Goal: Transaction & Acquisition: Book appointment/travel/reservation

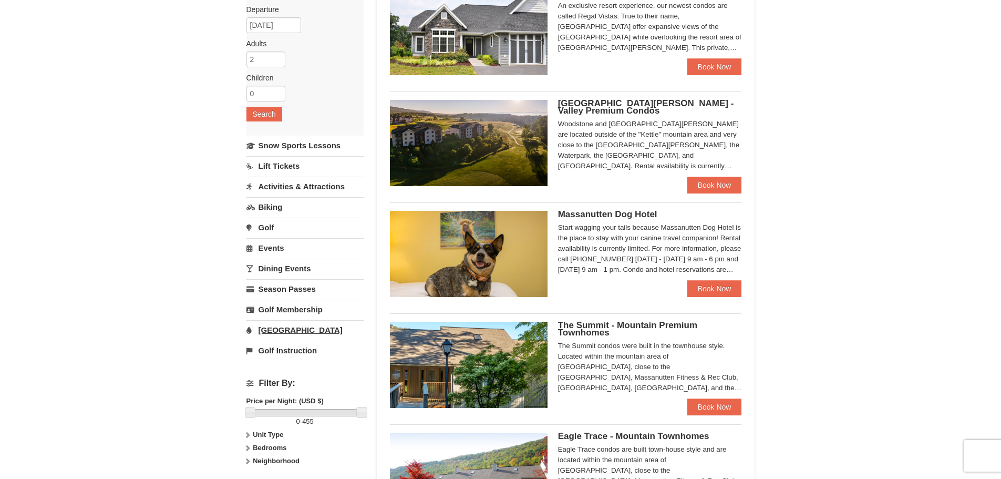
scroll to position [158, 0]
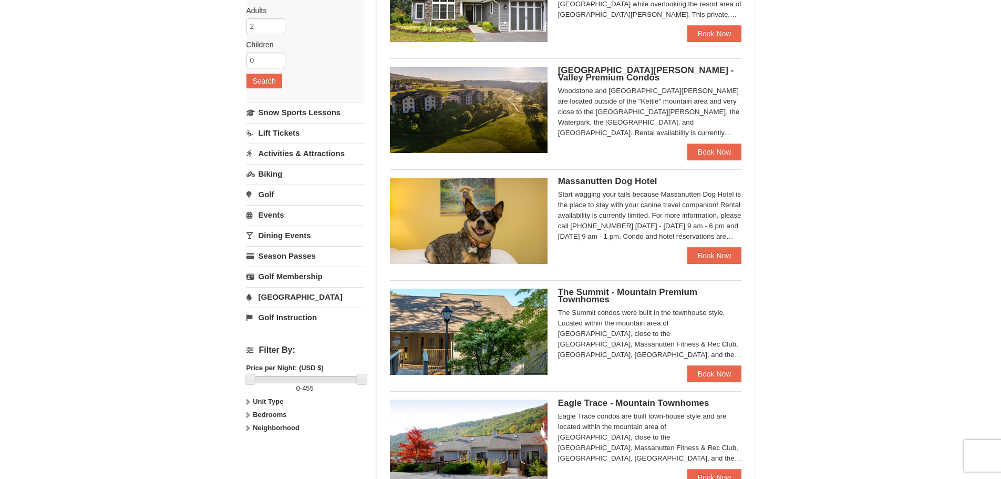
click at [305, 152] on link "Activities & Attractions" at bounding box center [304, 152] width 117 height 19
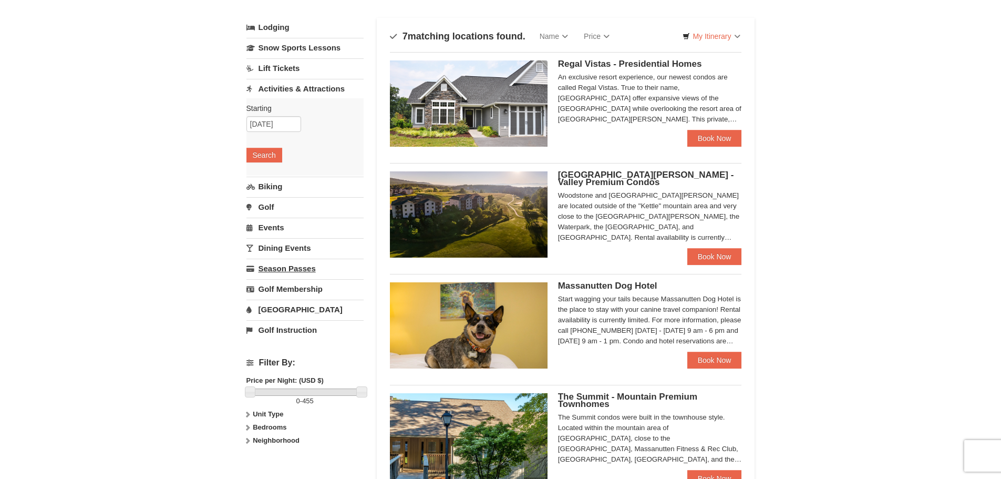
scroll to position [53, 0]
click at [270, 155] on button "Search" at bounding box center [264, 155] width 36 height 15
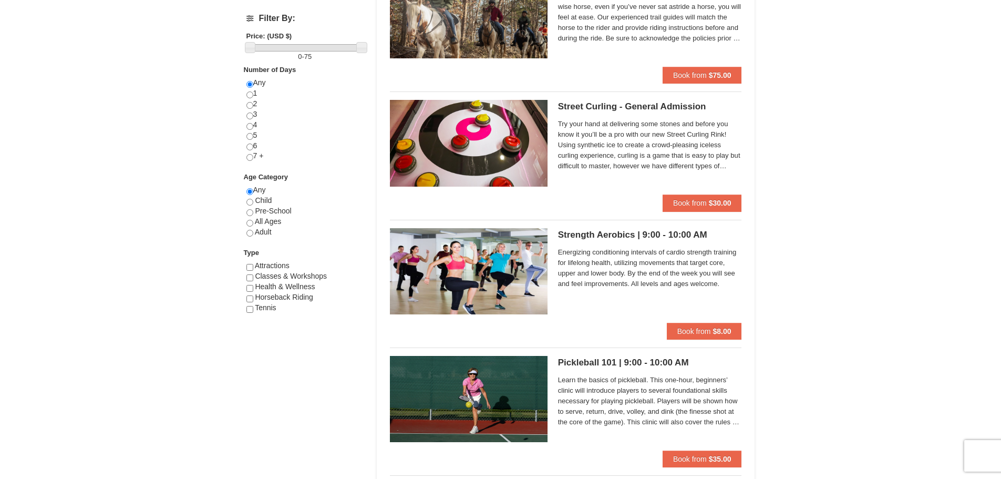
scroll to position [105, 0]
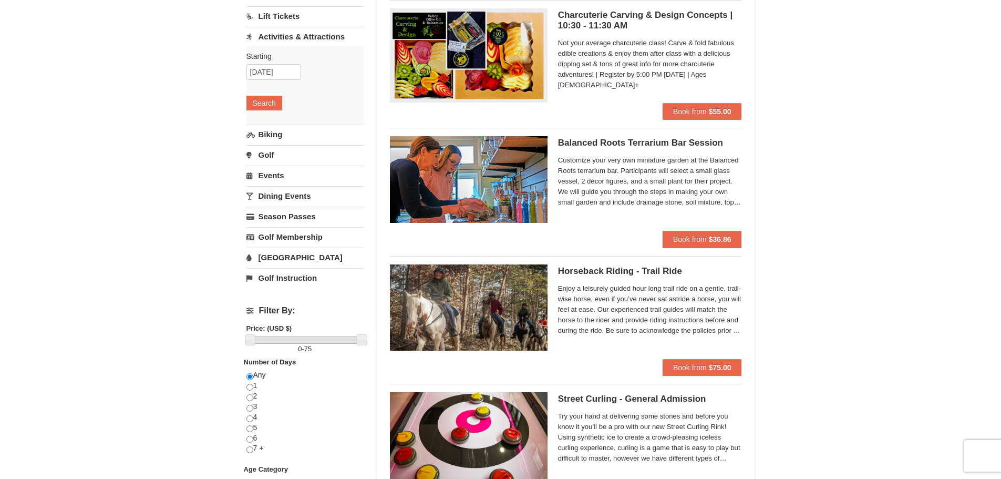
click at [269, 156] on link "Golf" at bounding box center [304, 154] width 117 height 19
click at [272, 145] on button "Search" at bounding box center [264, 144] width 36 height 15
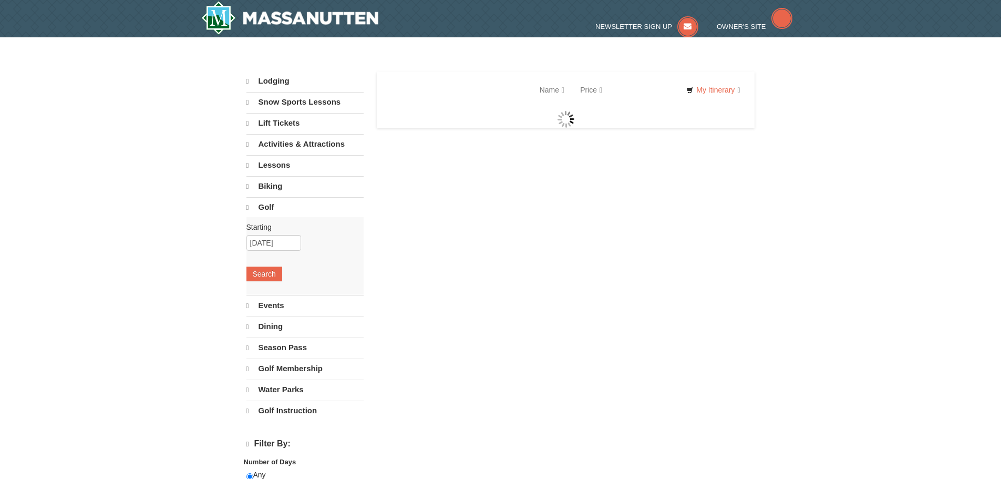
select select "9"
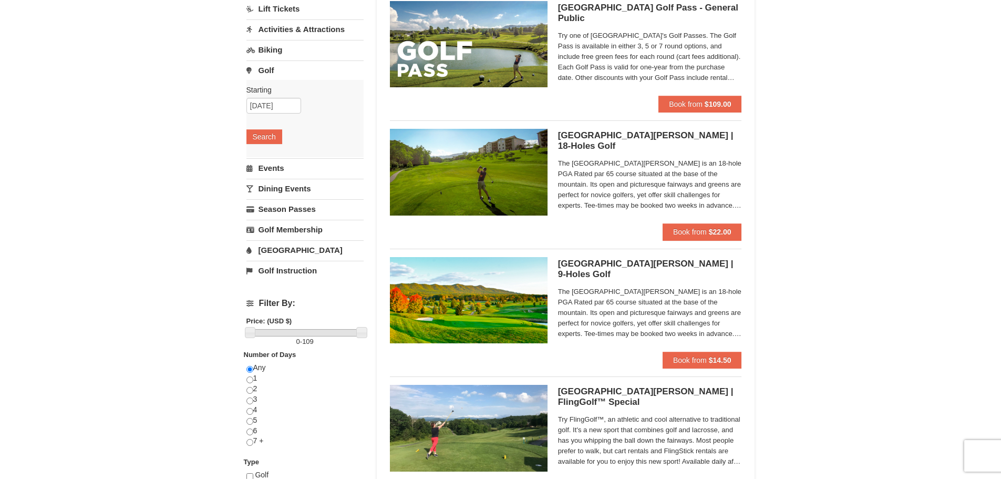
scroll to position [105, 0]
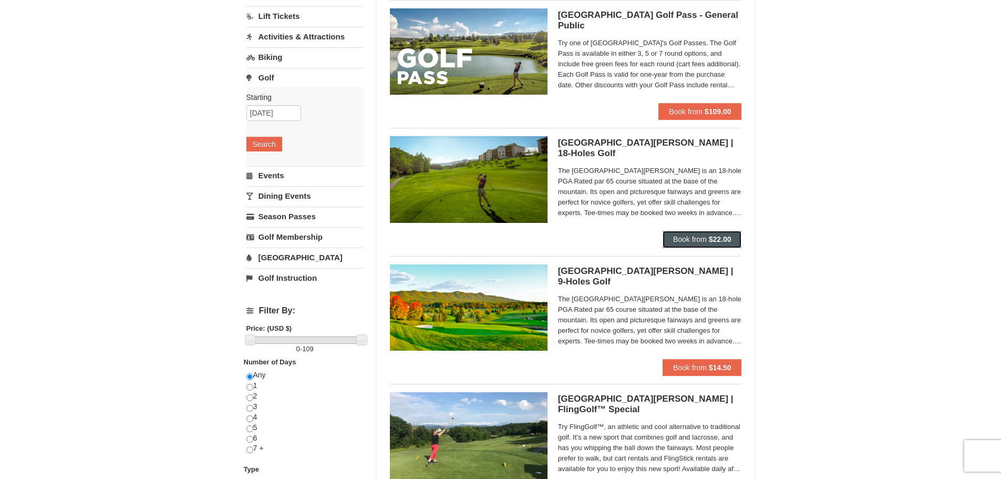
click at [733, 240] on button "Book from $22.00" at bounding box center [702, 239] width 79 height 17
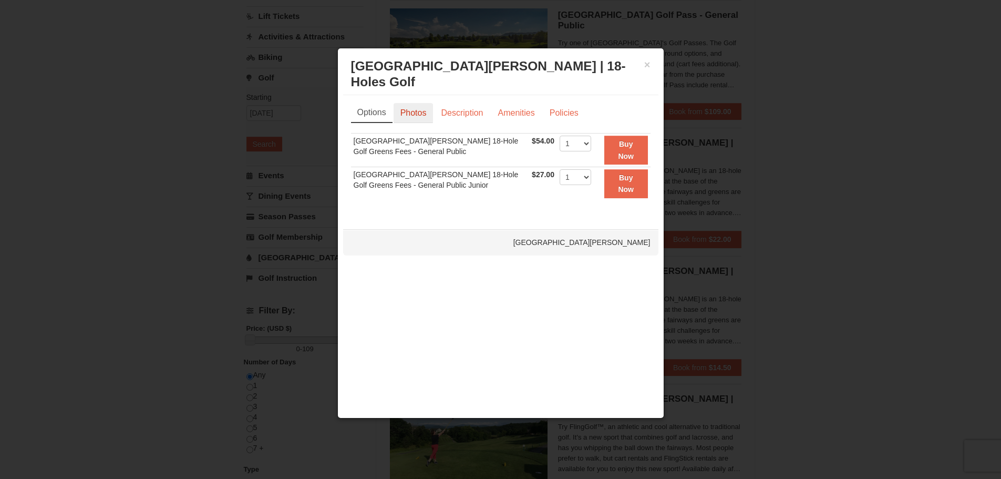
click at [417, 114] on link "Photos" at bounding box center [414, 113] width 40 height 20
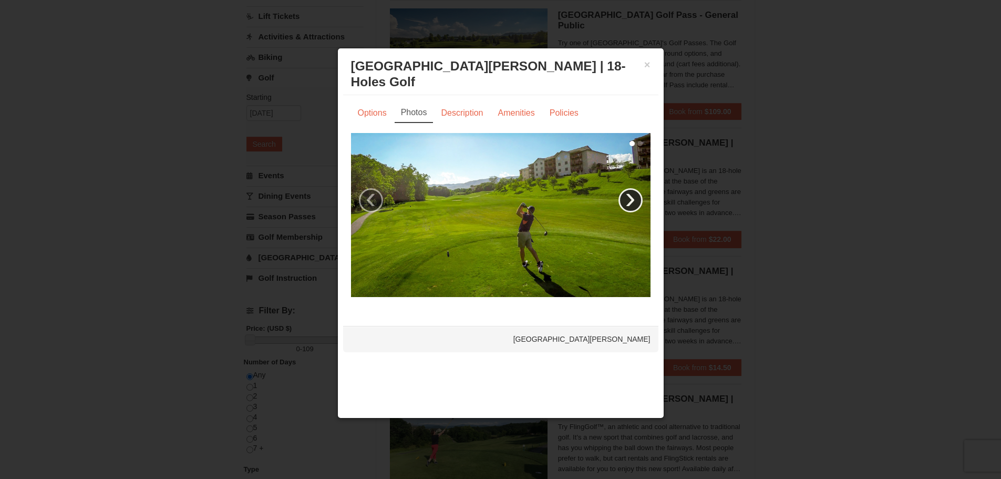
click at [634, 203] on link "›" at bounding box center [631, 200] width 24 height 24
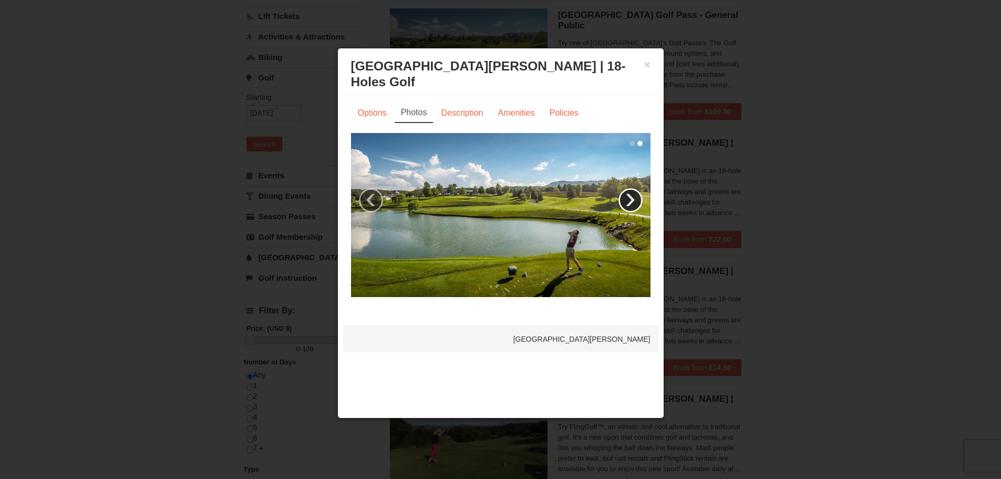
click at [630, 202] on link "›" at bounding box center [631, 200] width 24 height 24
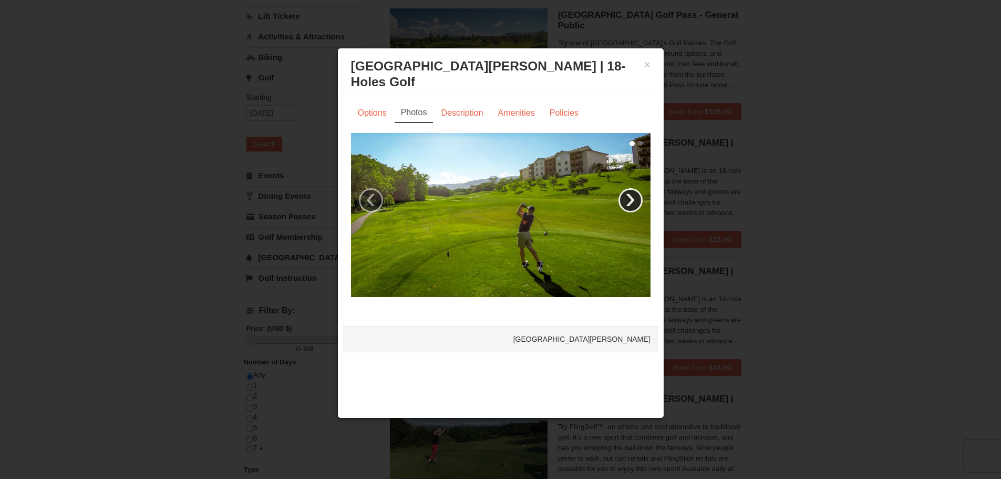
click at [629, 202] on link "›" at bounding box center [631, 200] width 24 height 24
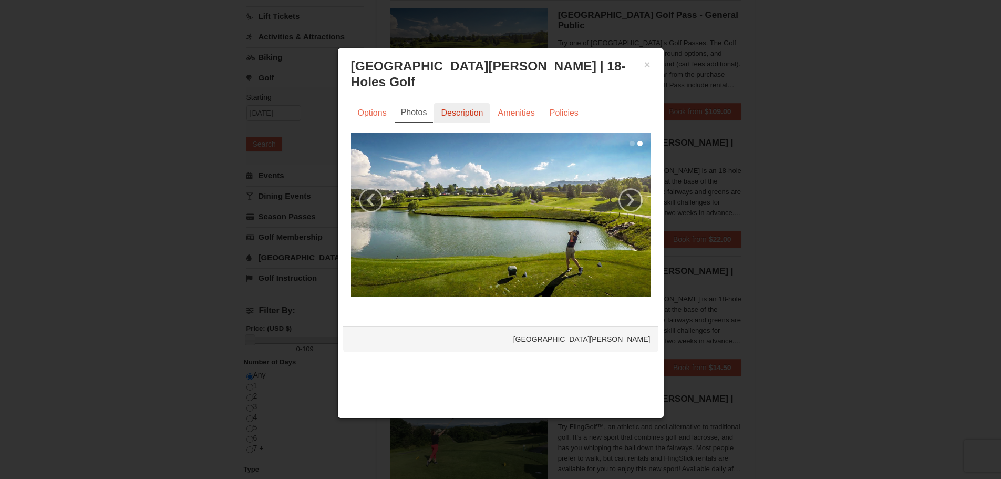
click at [465, 111] on link "Description" at bounding box center [462, 113] width 56 height 20
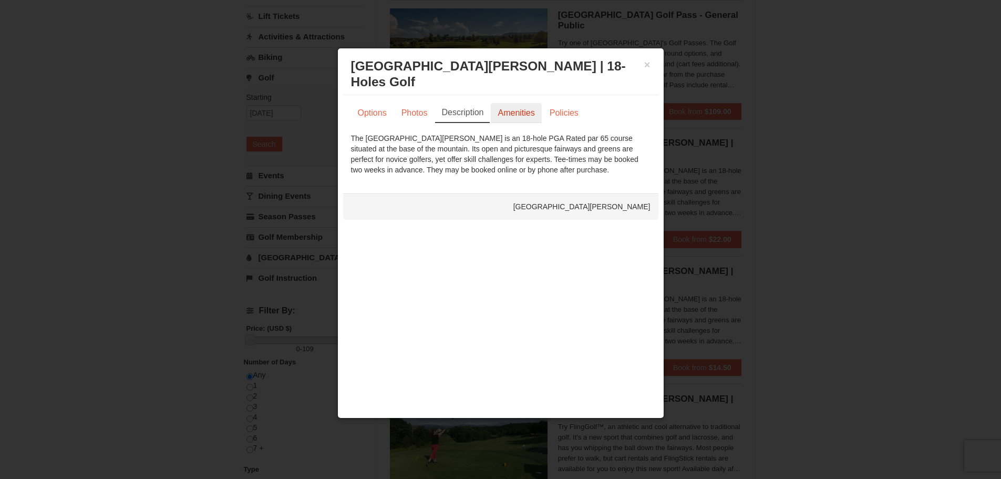
click at [509, 114] on link "Amenities" at bounding box center [516, 113] width 50 height 20
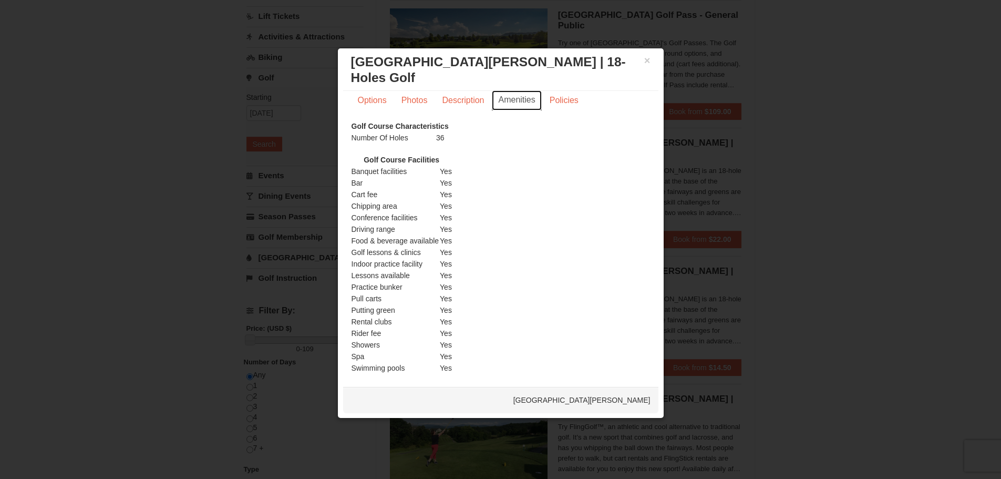
scroll to position [0, 0]
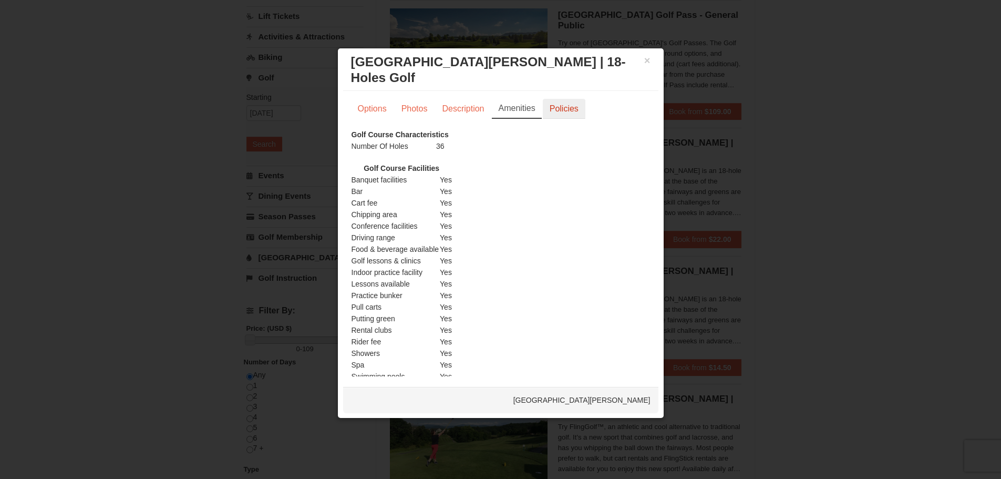
click at [562, 105] on link "Policies" at bounding box center [564, 109] width 43 height 20
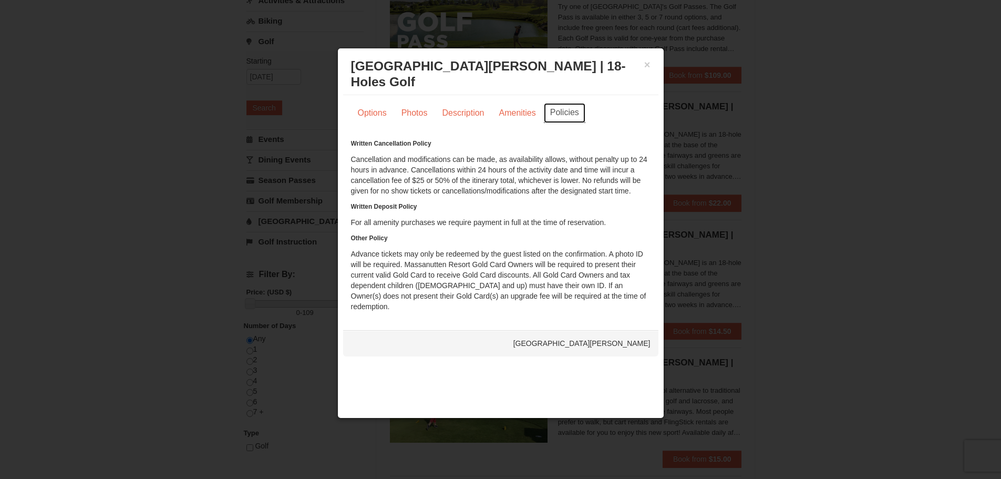
scroll to position [53, 0]
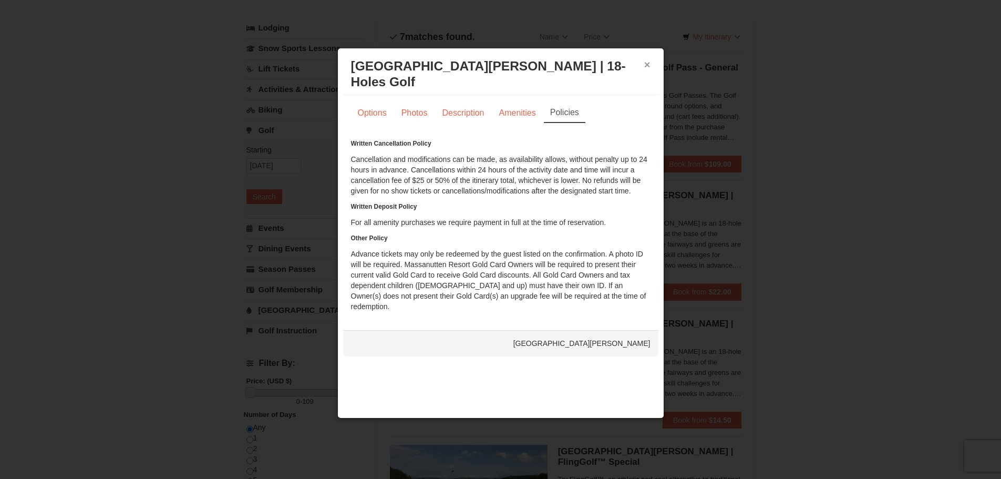
click at [645, 64] on button "×" at bounding box center [647, 64] width 6 height 11
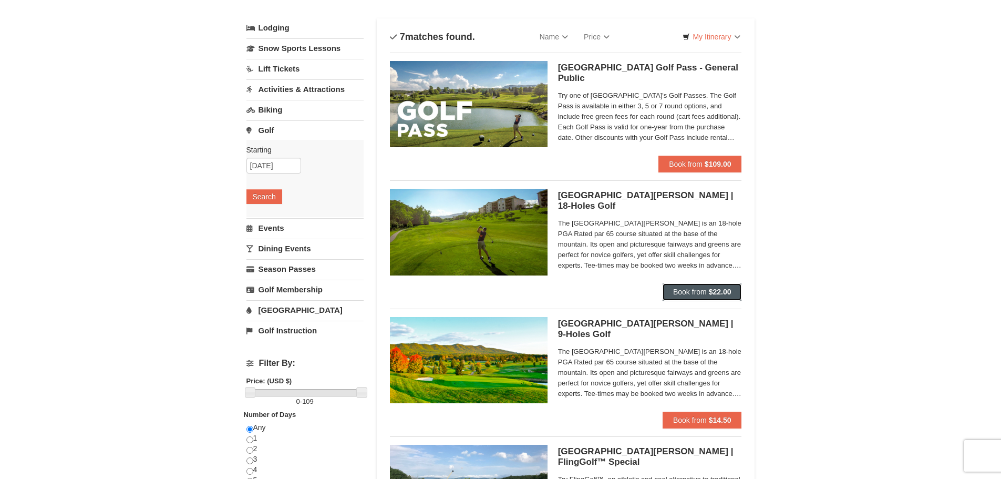
click at [725, 292] on strong "$22.00" at bounding box center [720, 291] width 23 height 8
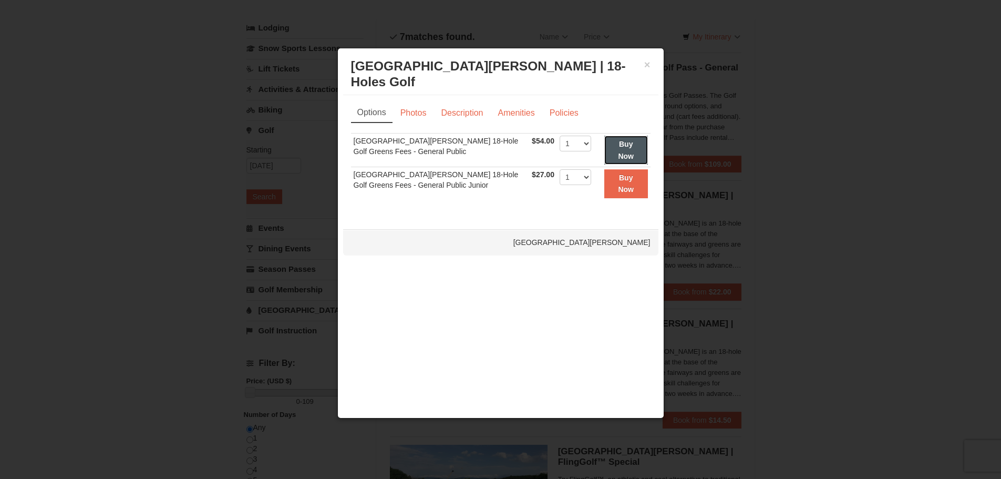
click at [628, 150] on button "Buy Now" at bounding box center [626, 150] width 44 height 29
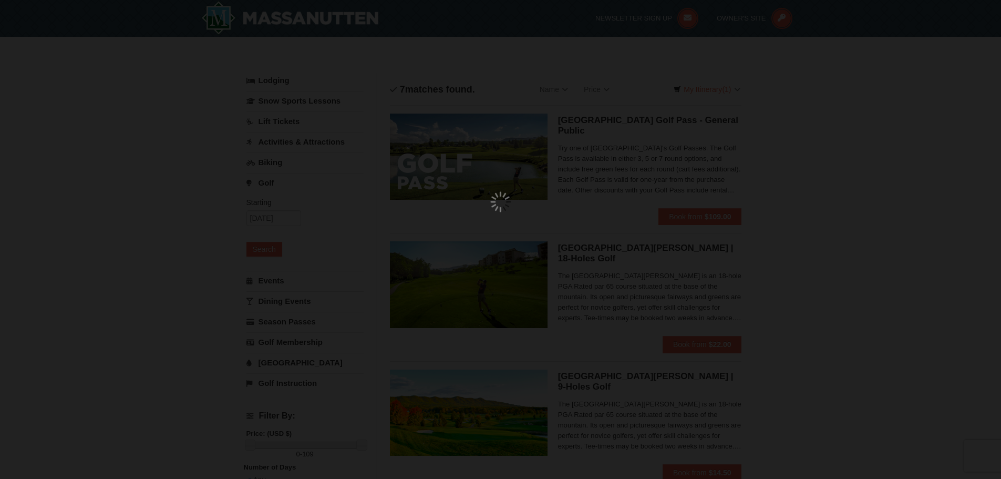
scroll to position [3, 0]
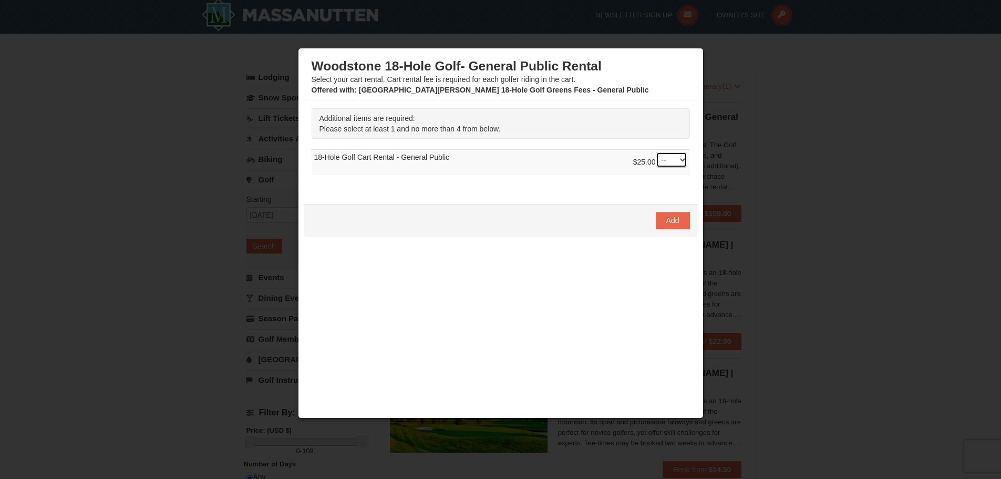
click at [676, 159] on select "-- 01 02 03 04" at bounding box center [672, 160] width 32 height 16
select select "1"
click at [656, 152] on select "-- 01 02 03 04" at bounding box center [672, 160] width 32 height 16
click at [666, 219] on span "Add" at bounding box center [672, 220] width 13 height 8
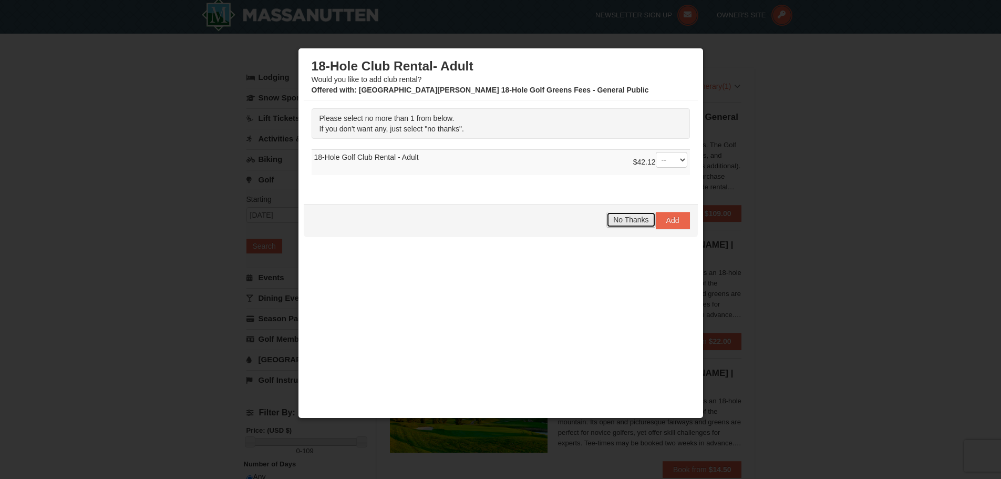
click at [631, 221] on span "No Thanks" at bounding box center [630, 219] width 35 height 8
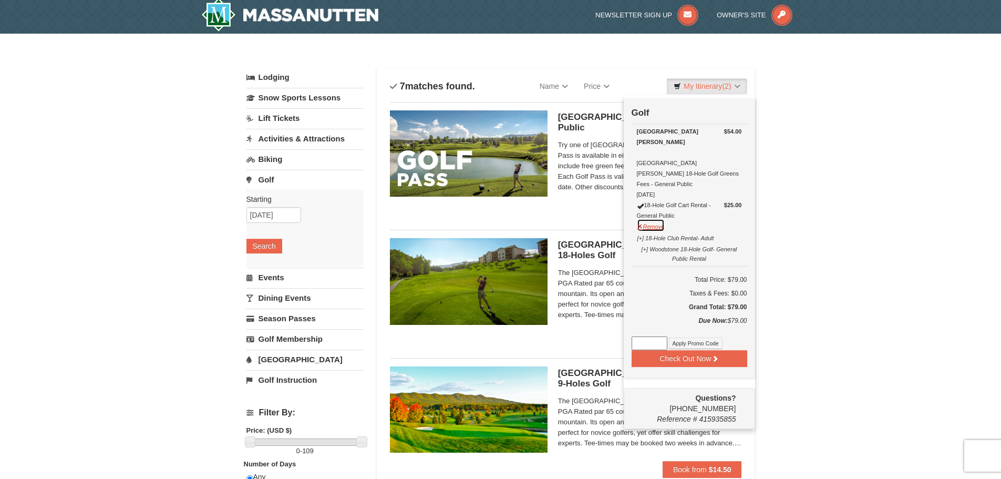
click at [642, 219] on button "Remove" at bounding box center [651, 225] width 28 height 13
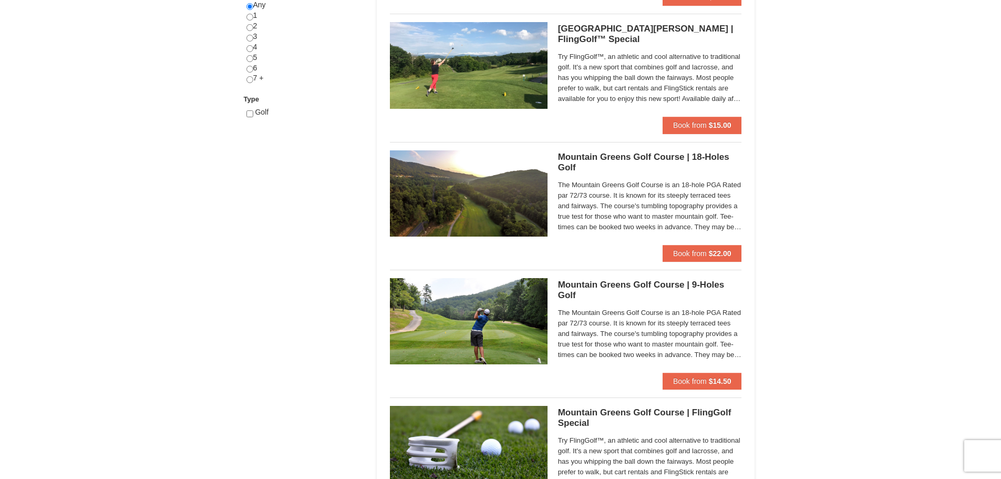
scroll to position [476, 0]
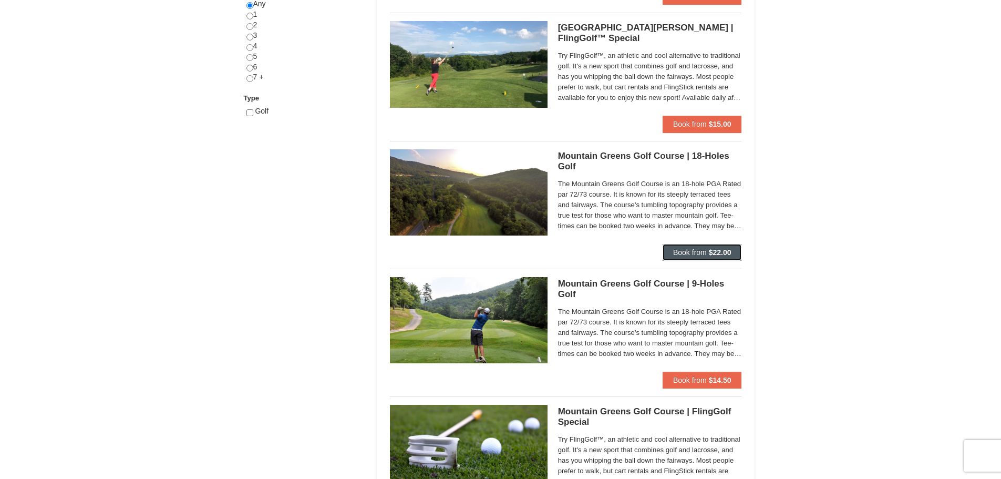
click at [723, 253] on strong "$22.00" at bounding box center [720, 252] width 23 height 8
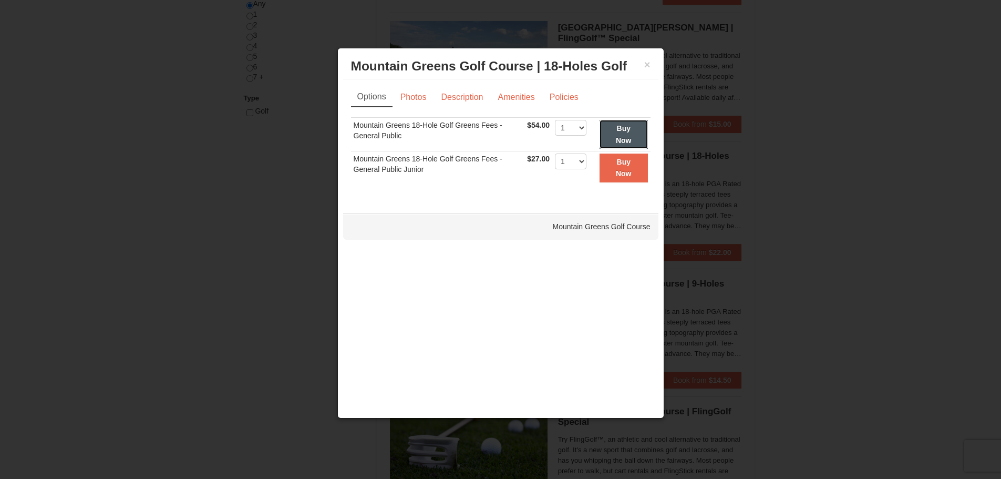
click at [629, 135] on button "Buy Now" at bounding box center [624, 134] width 48 height 29
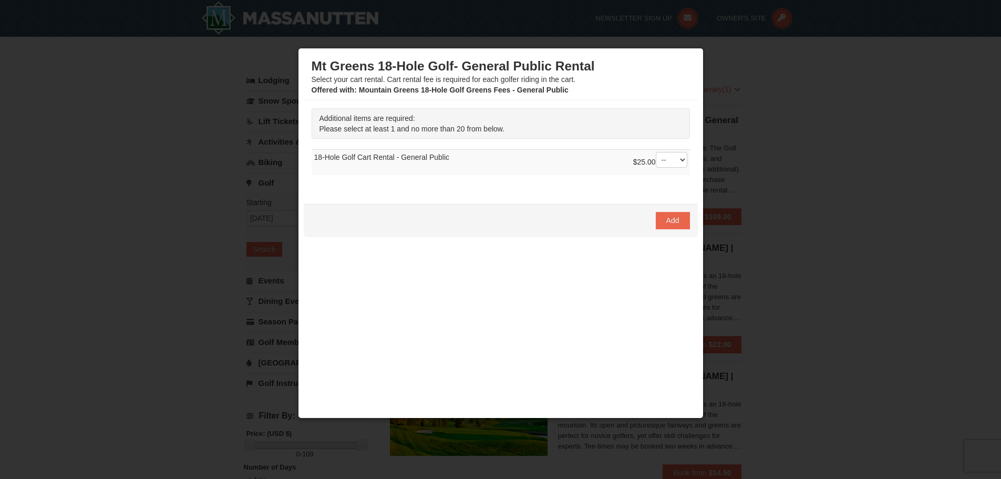
scroll to position [3, 0]
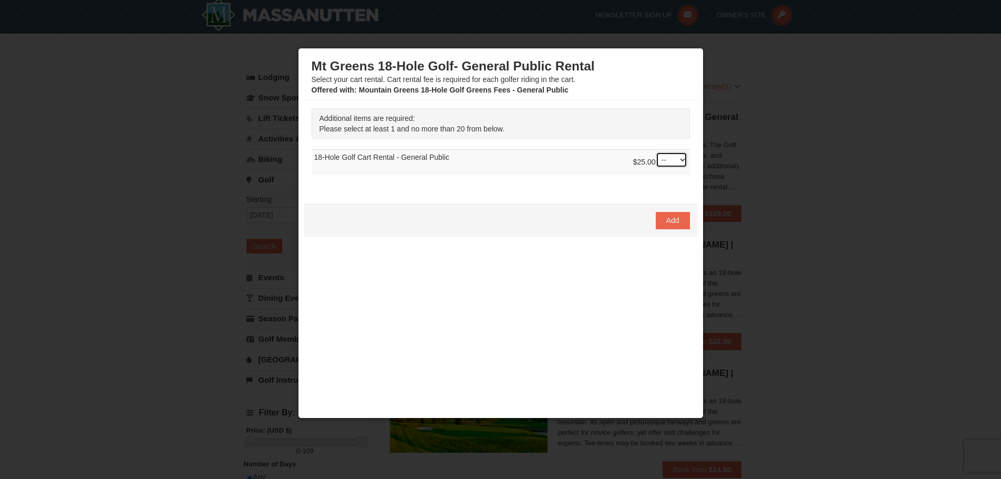
click at [673, 164] on select "-- 01 02 03 04 05 06 07 08" at bounding box center [672, 160] width 32 height 16
select select "1"
click at [656, 152] on select "-- 01 02 03 04 05 06 07 08" at bounding box center [672, 160] width 32 height 16
click at [666, 219] on span "Add" at bounding box center [672, 220] width 13 height 8
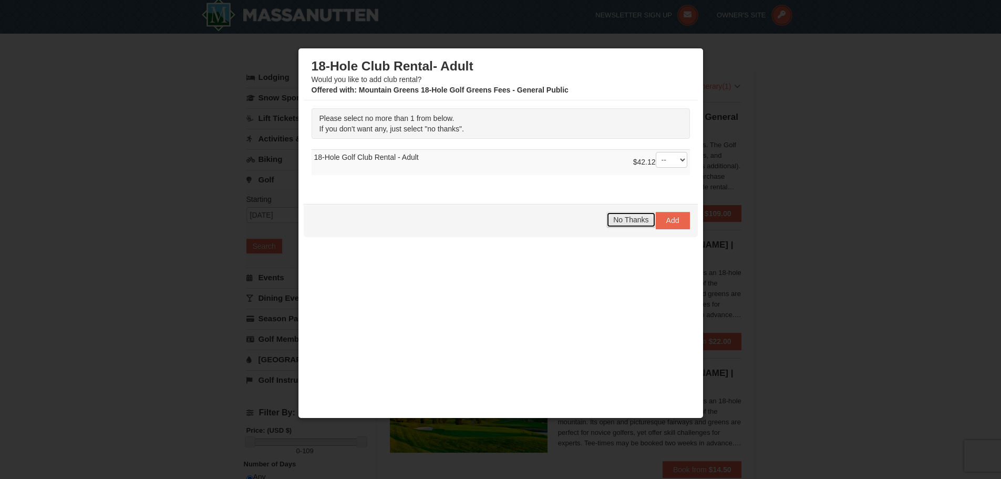
click at [633, 220] on span "No Thanks" at bounding box center [630, 219] width 35 height 8
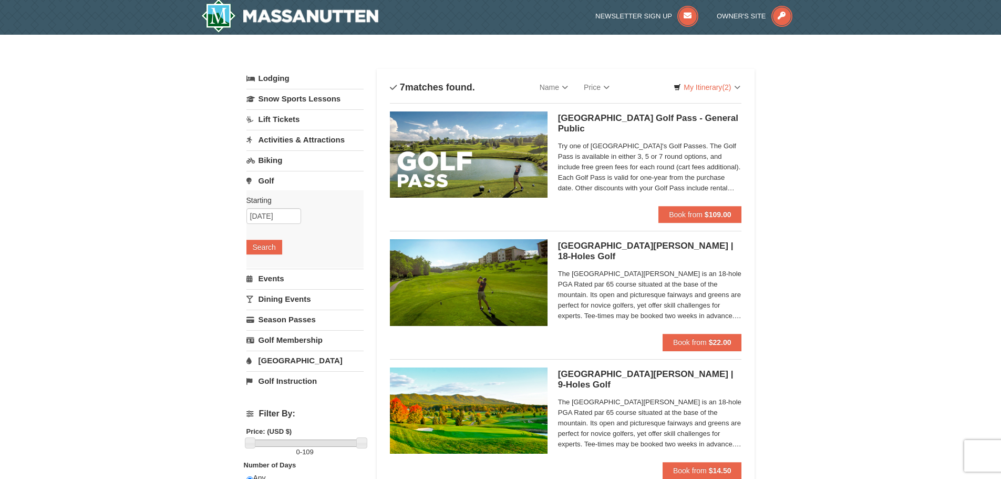
scroll to position [0, 0]
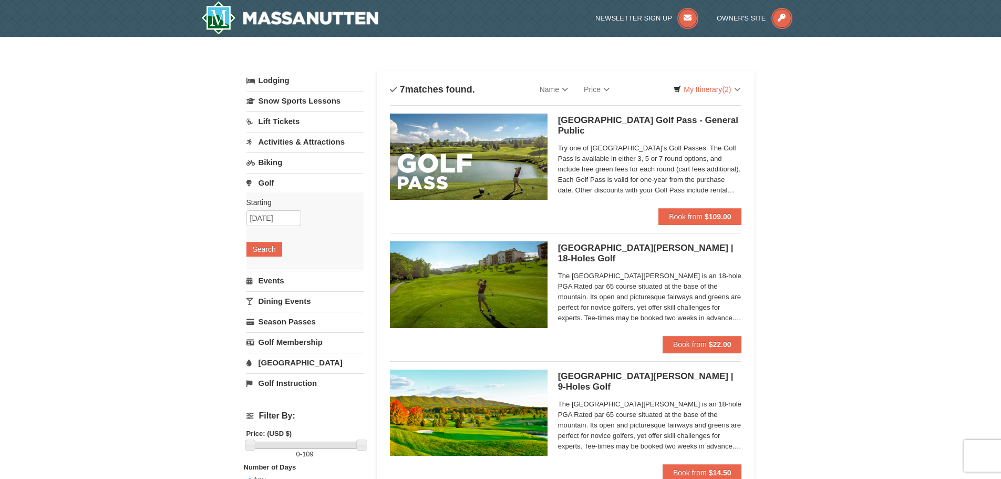
click at [276, 280] on link "Events" at bounding box center [304, 280] width 117 height 19
click at [273, 267] on button "Search" at bounding box center [264, 269] width 36 height 15
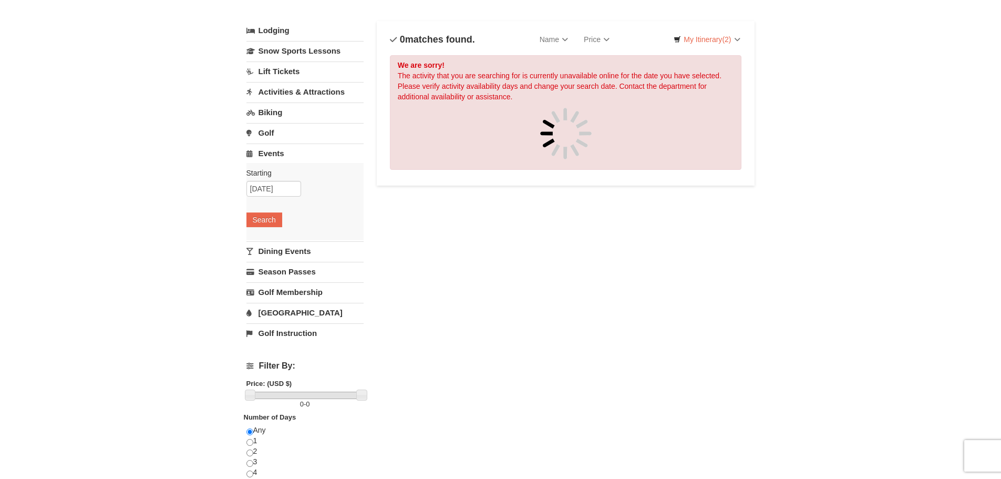
scroll to position [53, 0]
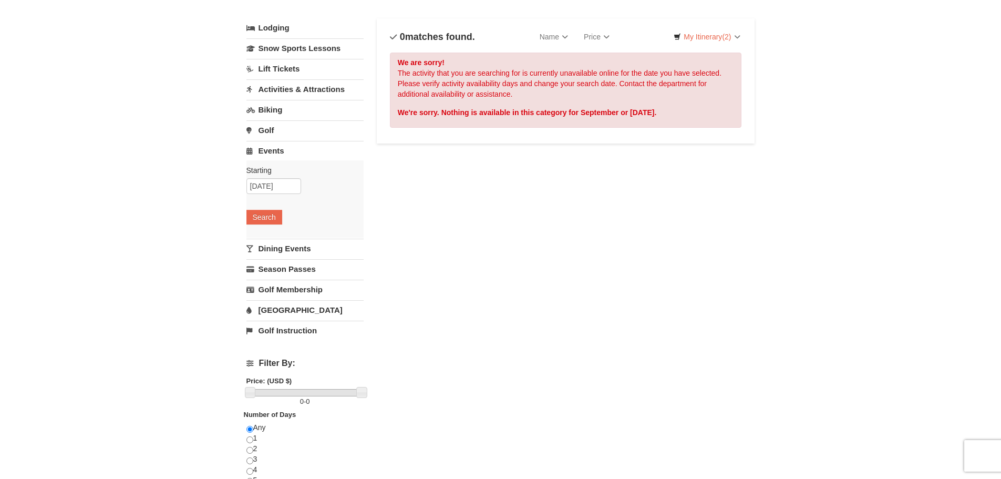
click at [299, 249] on link "Dining Events" at bounding box center [304, 248] width 117 height 19
click at [269, 239] on button "Search" at bounding box center [264, 237] width 36 height 15
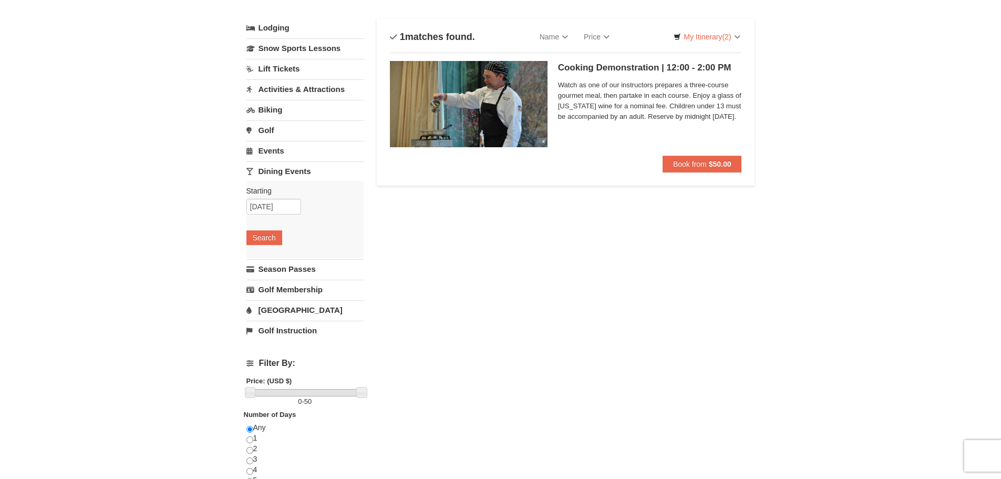
click at [267, 311] on link "[GEOGRAPHIC_DATA]" at bounding box center [304, 309] width 117 height 19
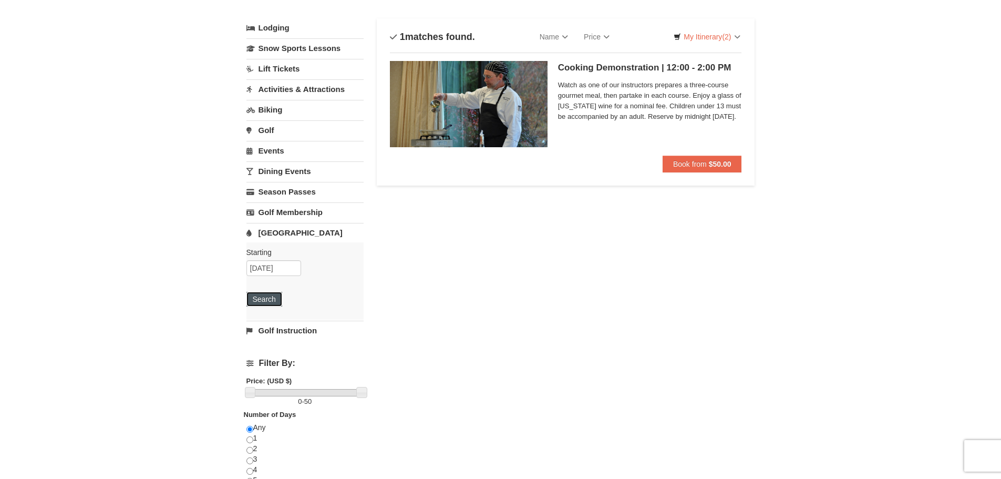
click at [275, 299] on button "Search" at bounding box center [264, 299] width 36 height 15
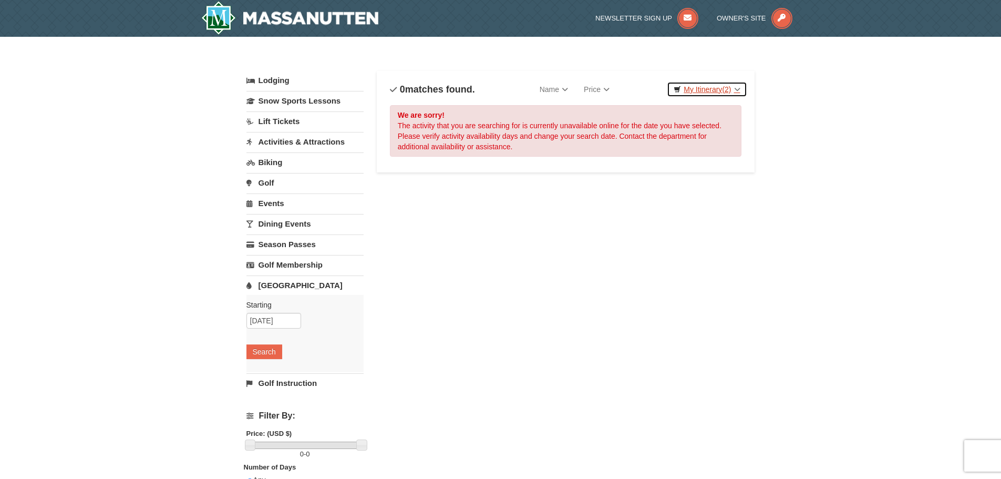
click at [731, 87] on link "My Itinerary (2)" at bounding box center [707, 89] width 80 height 16
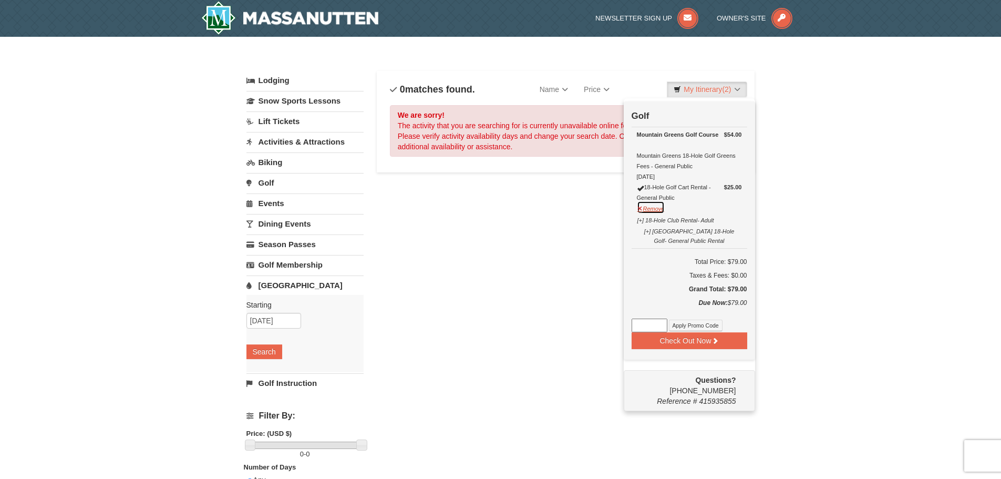
click at [656, 210] on button "Remove" at bounding box center [651, 207] width 28 height 13
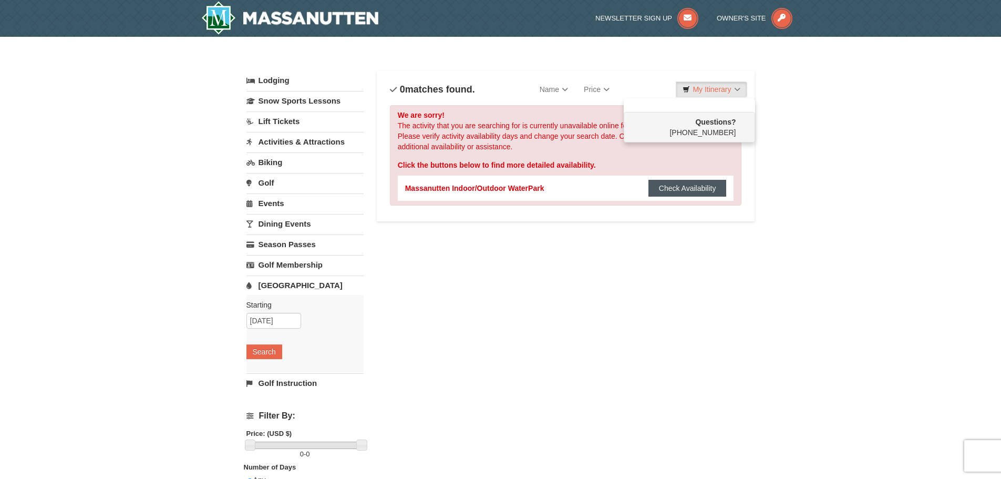
click at [688, 189] on button "Check Availability" at bounding box center [688, 188] width 78 height 17
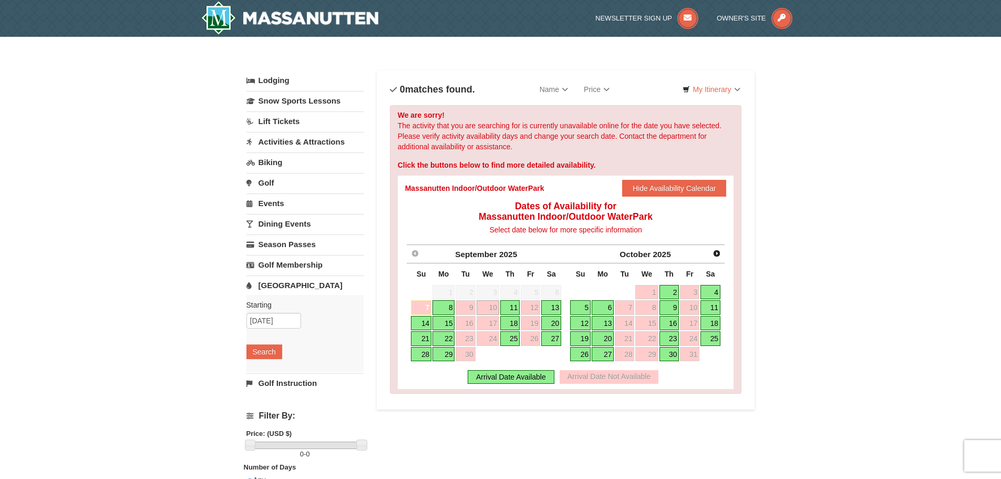
click at [511, 308] on link "11" at bounding box center [510, 307] width 20 height 15
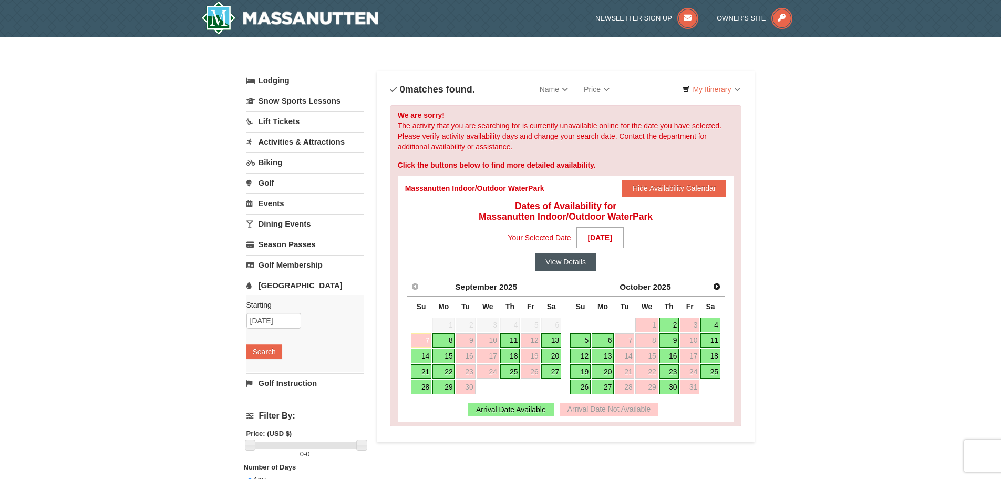
click at [570, 263] on button "View Details" at bounding box center [565, 261] width 61 height 17
